Goal: Transaction & Acquisition: Purchase product/service

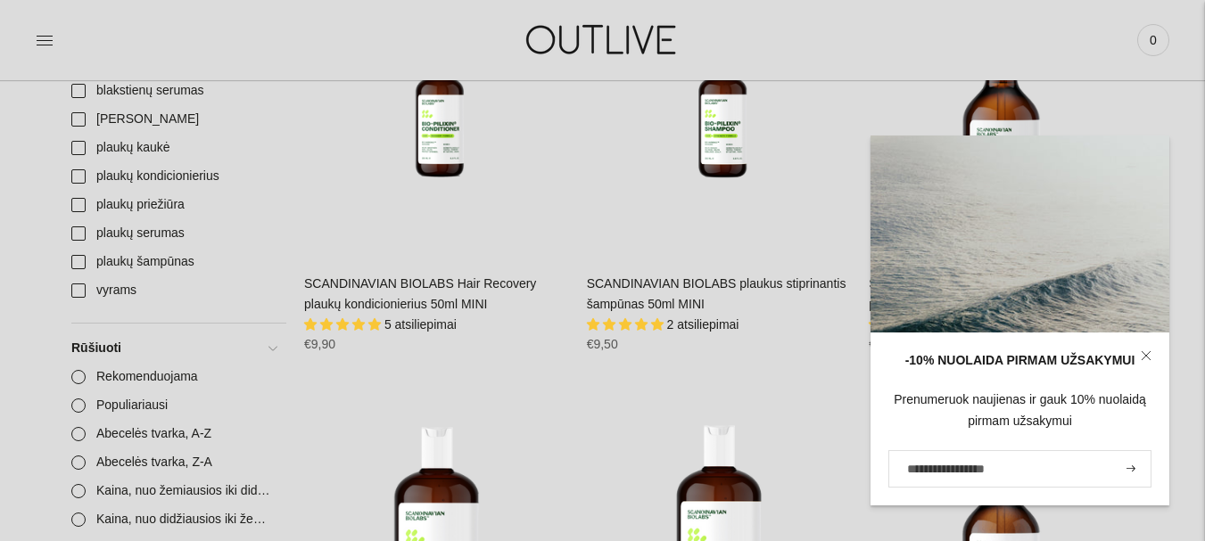
scroll to position [488, 0]
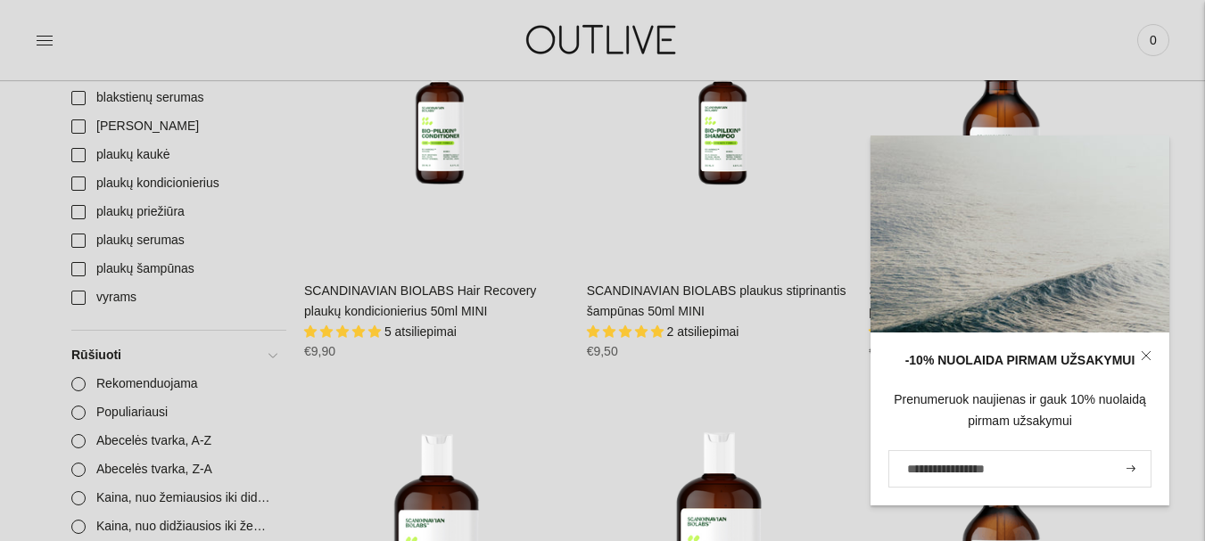
click at [1149, 358] on icon at bounding box center [1146, 355] width 11 height 11
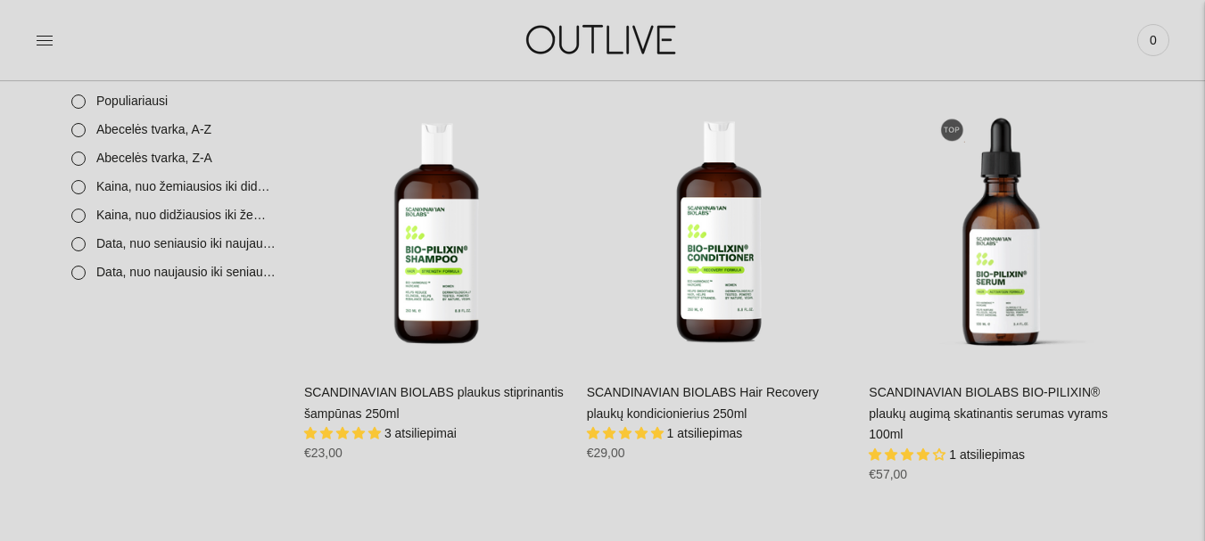
scroll to position [793, 0]
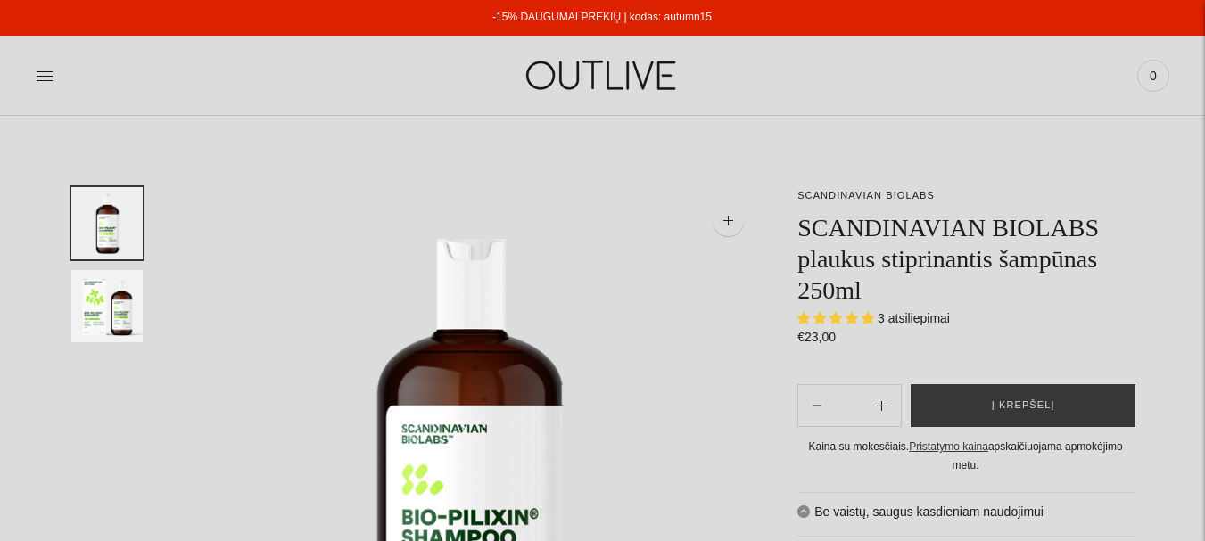
select select "**********"
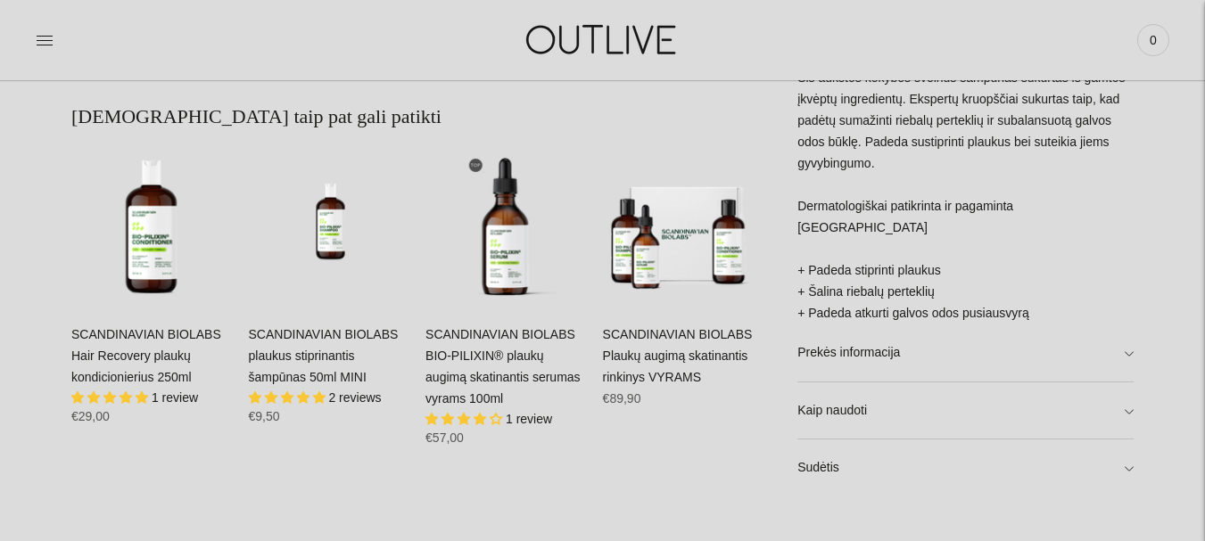
scroll to position [998, 0]
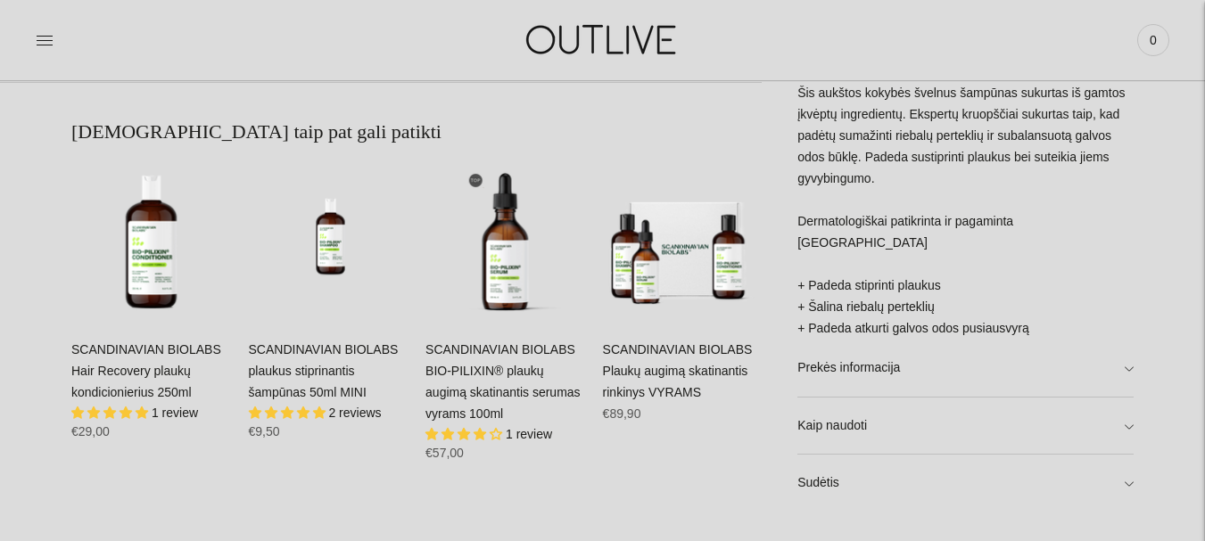
click at [670, 384] on link "SCANDINAVIAN BIOLABS Plaukų augimą skatinantis rinkinys VYRAMS" at bounding box center [678, 370] width 150 height 57
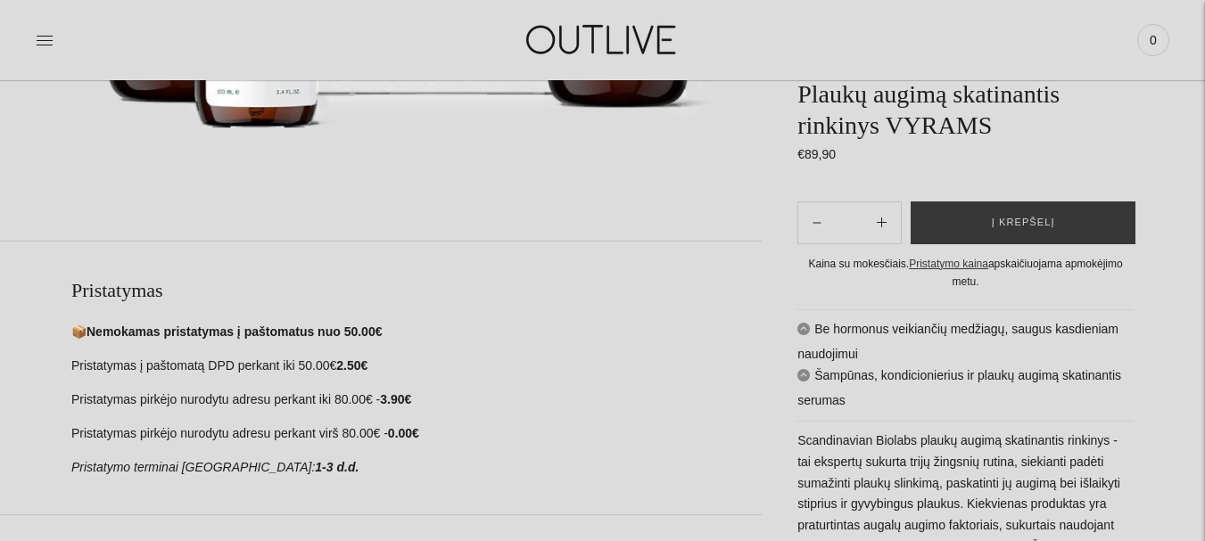
scroll to position [676, 0]
